Goal: Find specific page/section: Find specific page/section

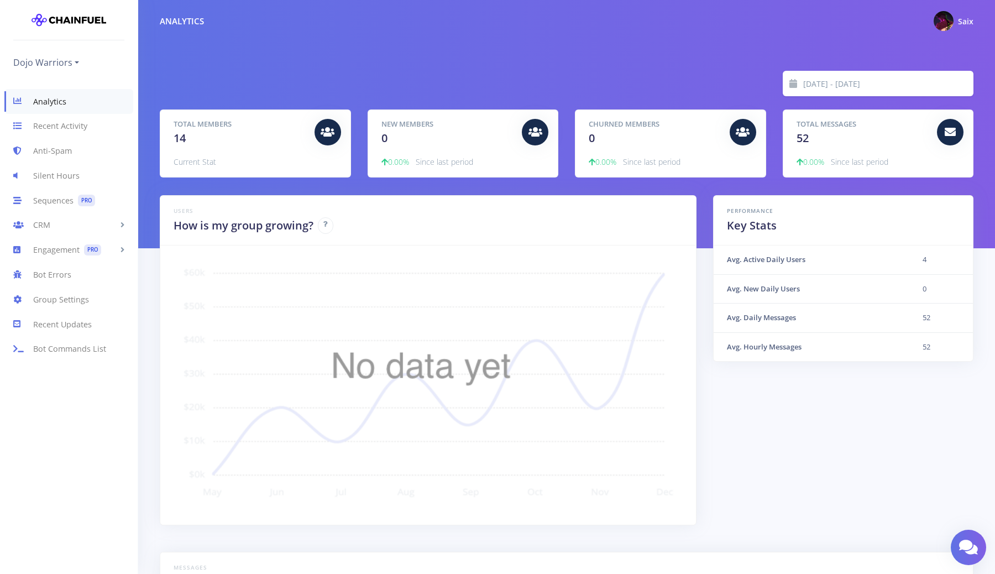
scroll to position [194, 786]
click at [319, 128] on div at bounding box center [328, 132] width 27 height 27
click at [185, 143] on span "14" at bounding box center [180, 138] width 12 height 15
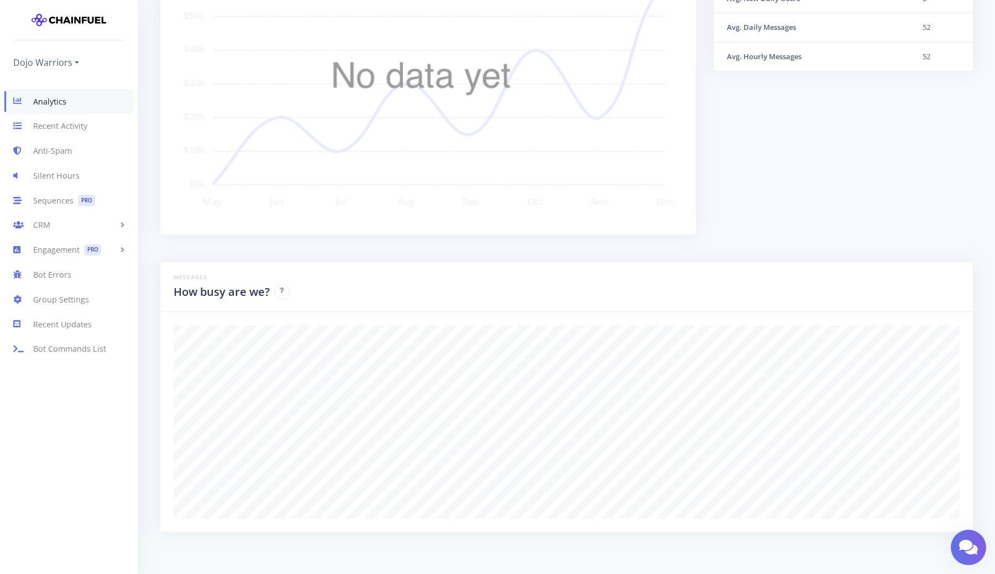
scroll to position [293, 0]
click at [107, 134] on link "Recent Activity" at bounding box center [69, 126] width 138 height 25
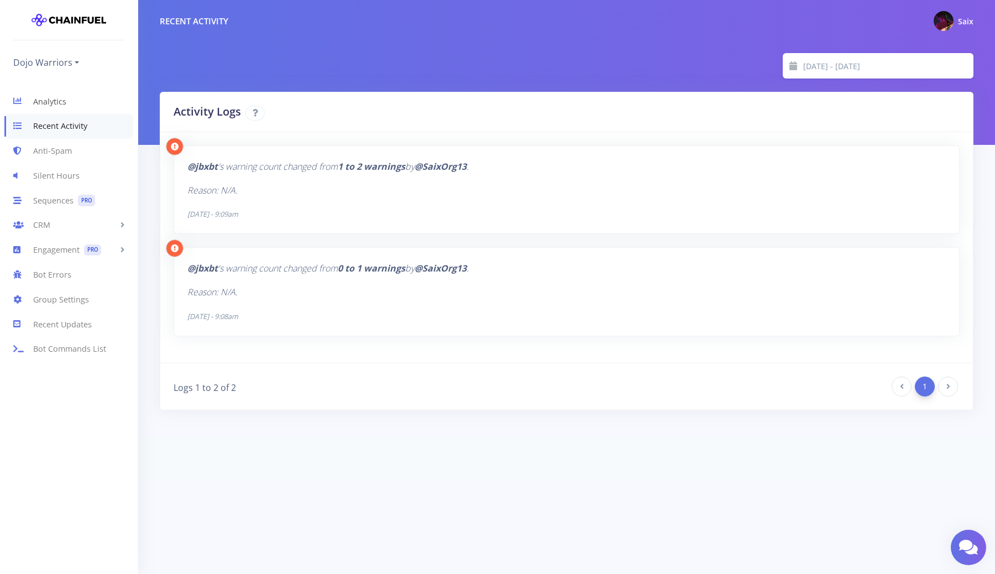
click at [90, 104] on link "Analytics" at bounding box center [69, 101] width 138 height 25
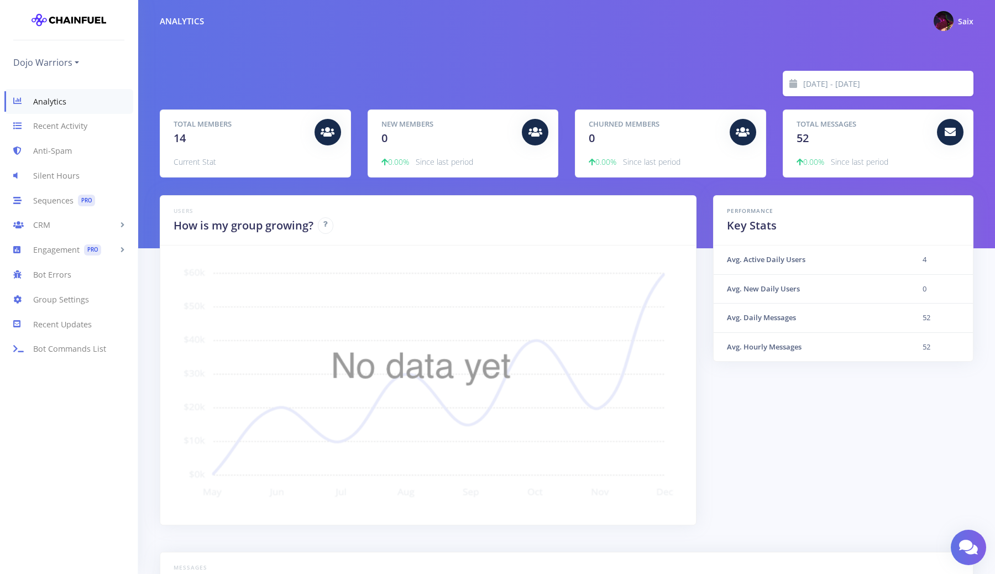
scroll to position [194, 786]
click at [60, 222] on link "CRM" at bounding box center [69, 225] width 138 height 25
click at [53, 246] on link "People" at bounding box center [69, 249] width 138 height 22
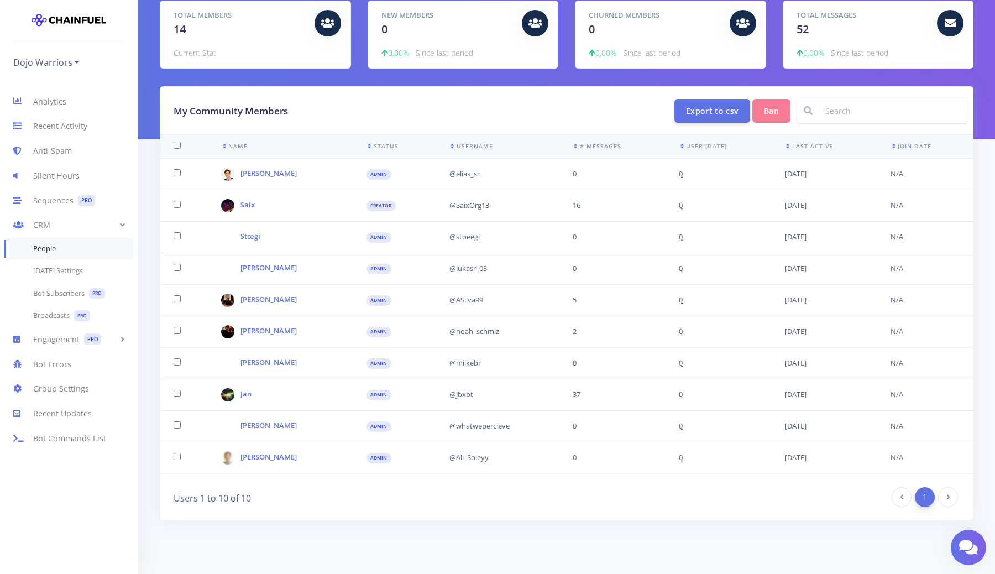
scroll to position [76, 0]
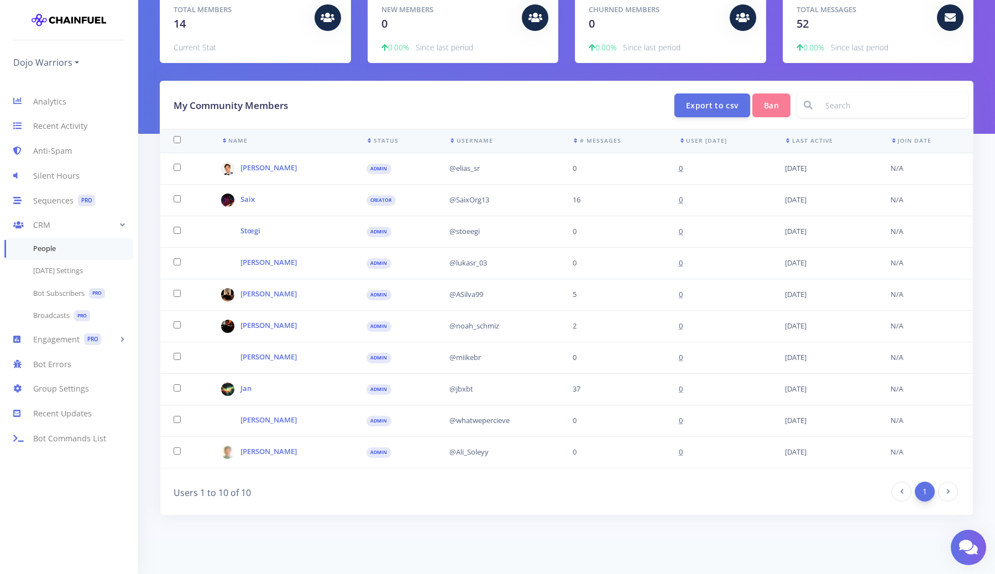
click at [843, 100] on input at bounding box center [893, 104] width 149 height 25
type input "saix"
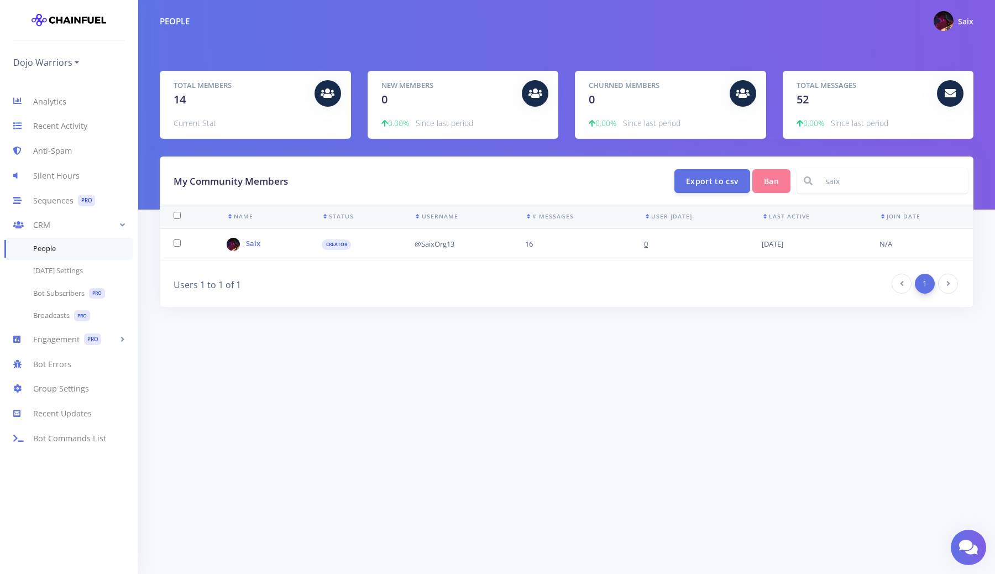
click at [847, 188] on input "saix" at bounding box center [893, 180] width 149 height 25
type input "s"
click at [648, 378] on html "Dojo Warriors Dojo Warriors Add a new group My Dashboard Logout Analytics Recen…" at bounding box center [497, 189] width 995 height 378
click at [832, 189] on input at bounding box center [893, 180] width 149 height 25
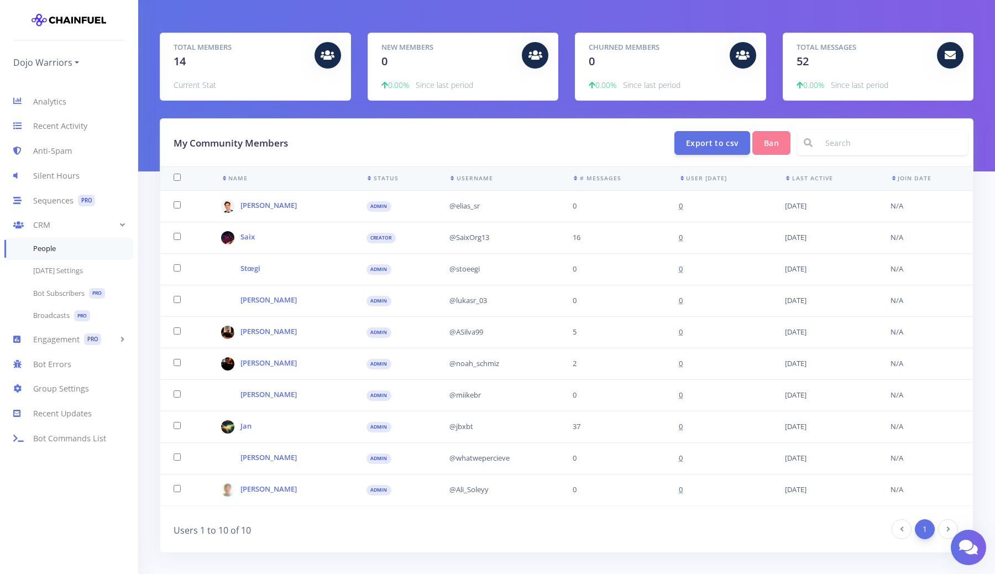
scroll to position [40, 0]
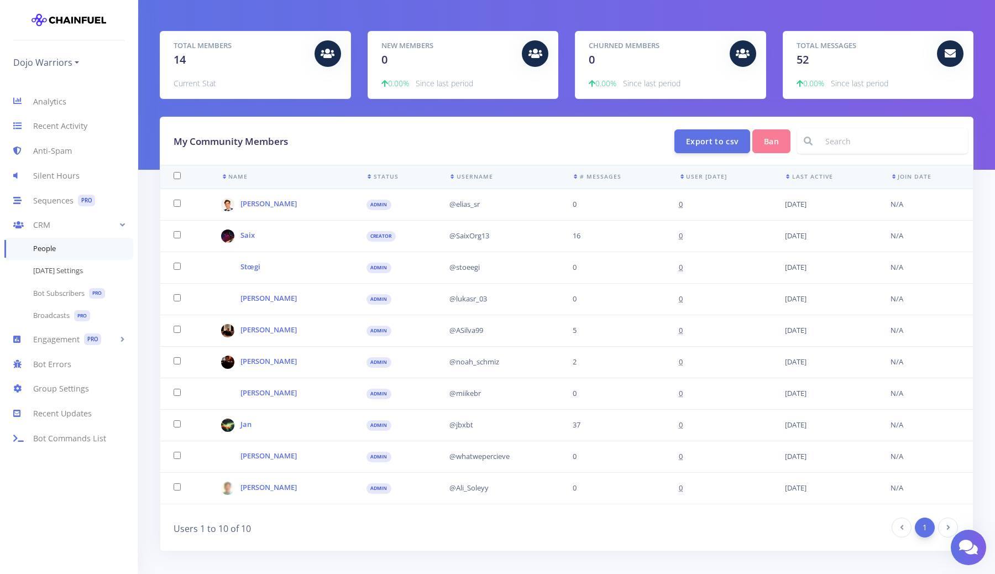
click at [59, 275] on link "Karma Settings" at bounding box center [69, 271] width 138 height 22
